Goal: Find contact information: Find contact information

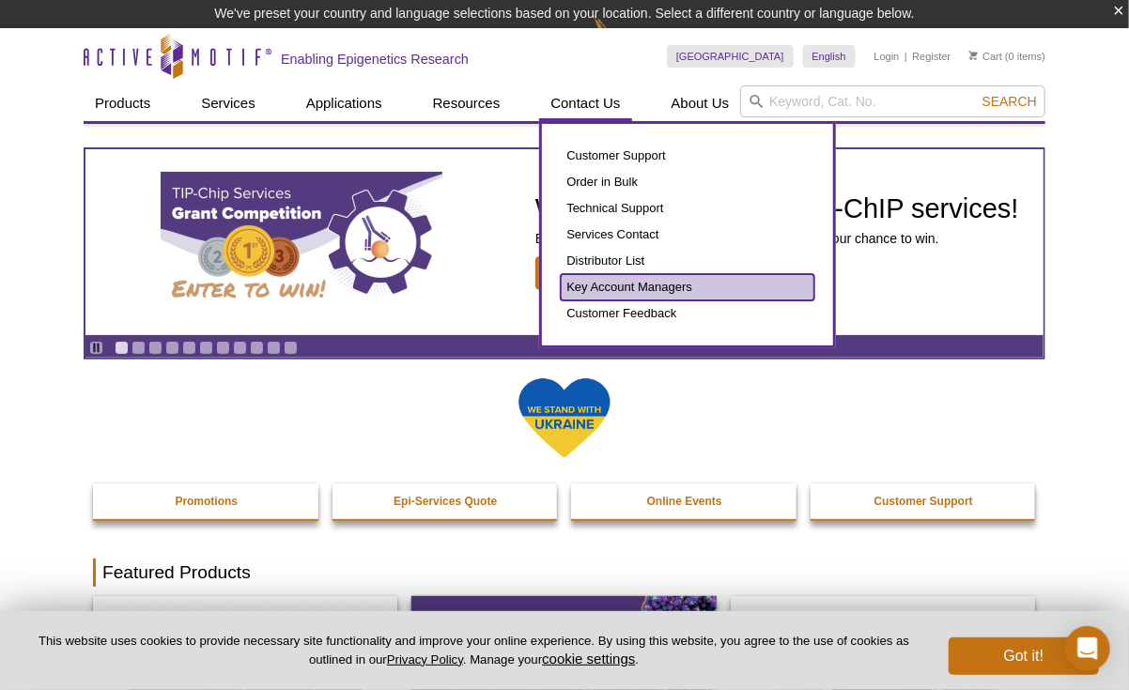
click at [607, 281] on link "Key Account Managers" at bounding box center [688, 287] width 254 height 26
